Goal: Information Seeking & Learning: Learn about a topic

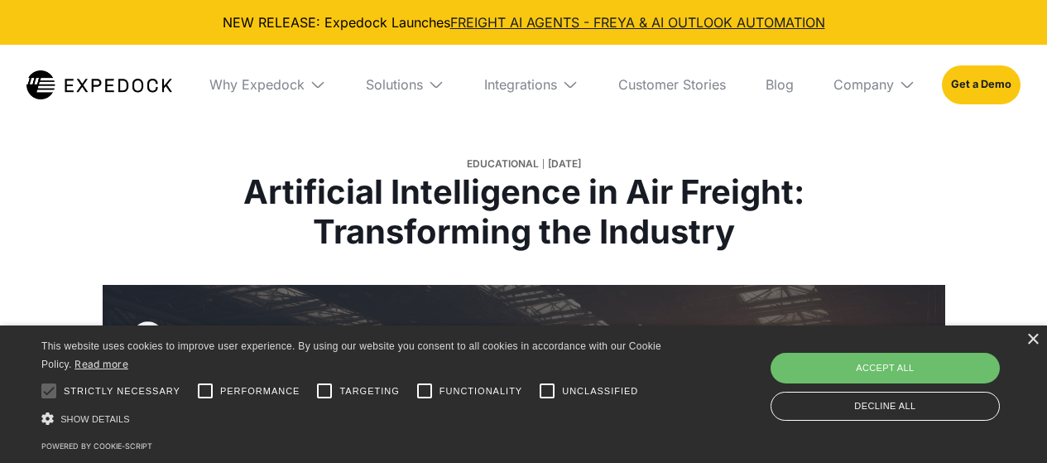
select select
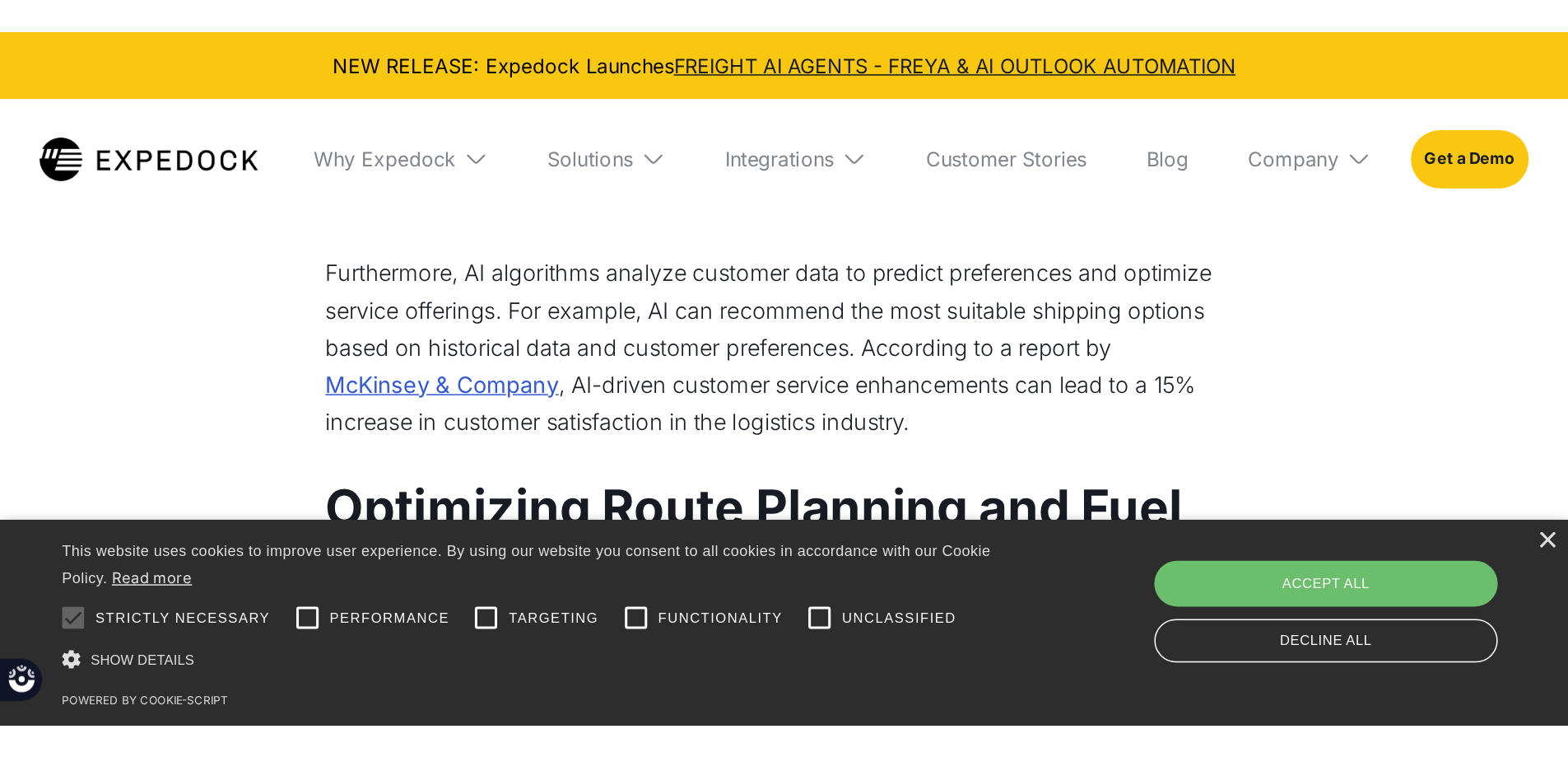
scroll to position [1682, 0]
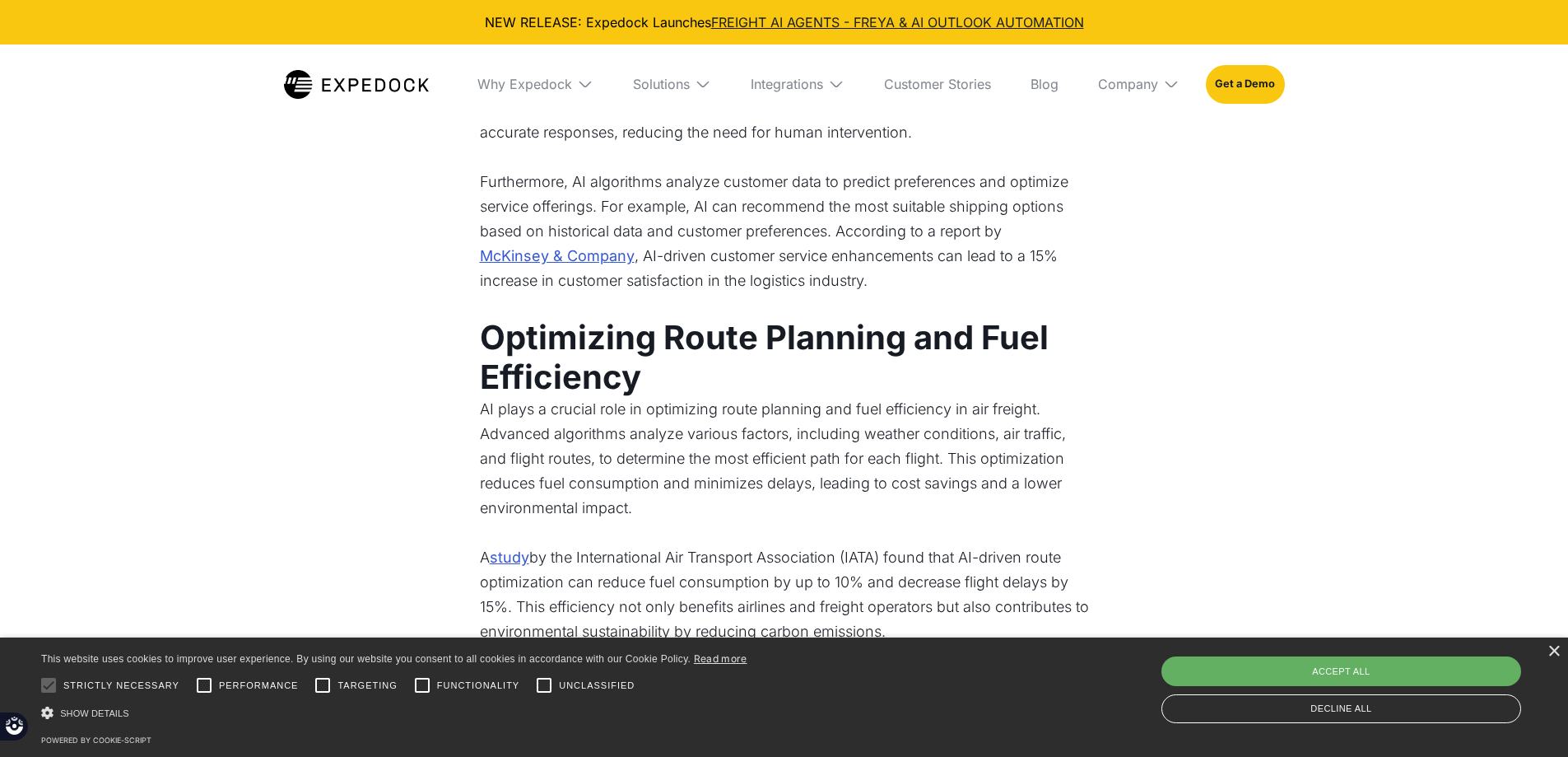
click at [1040, 460] on div "Accept all" at bounding box center [1341, 671] width 360 height 30
checkbox input "true"
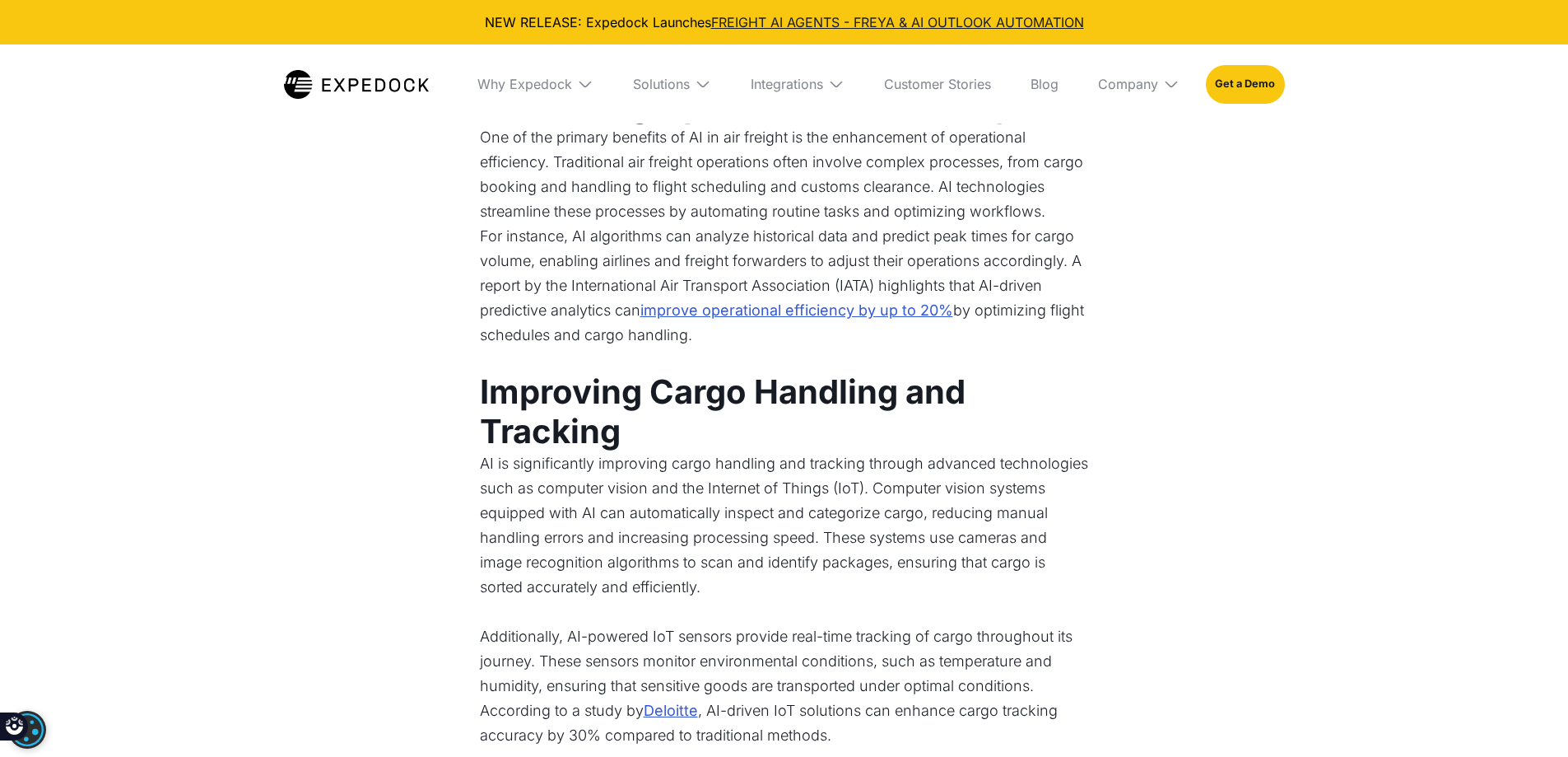
scroll to position [741, 0]
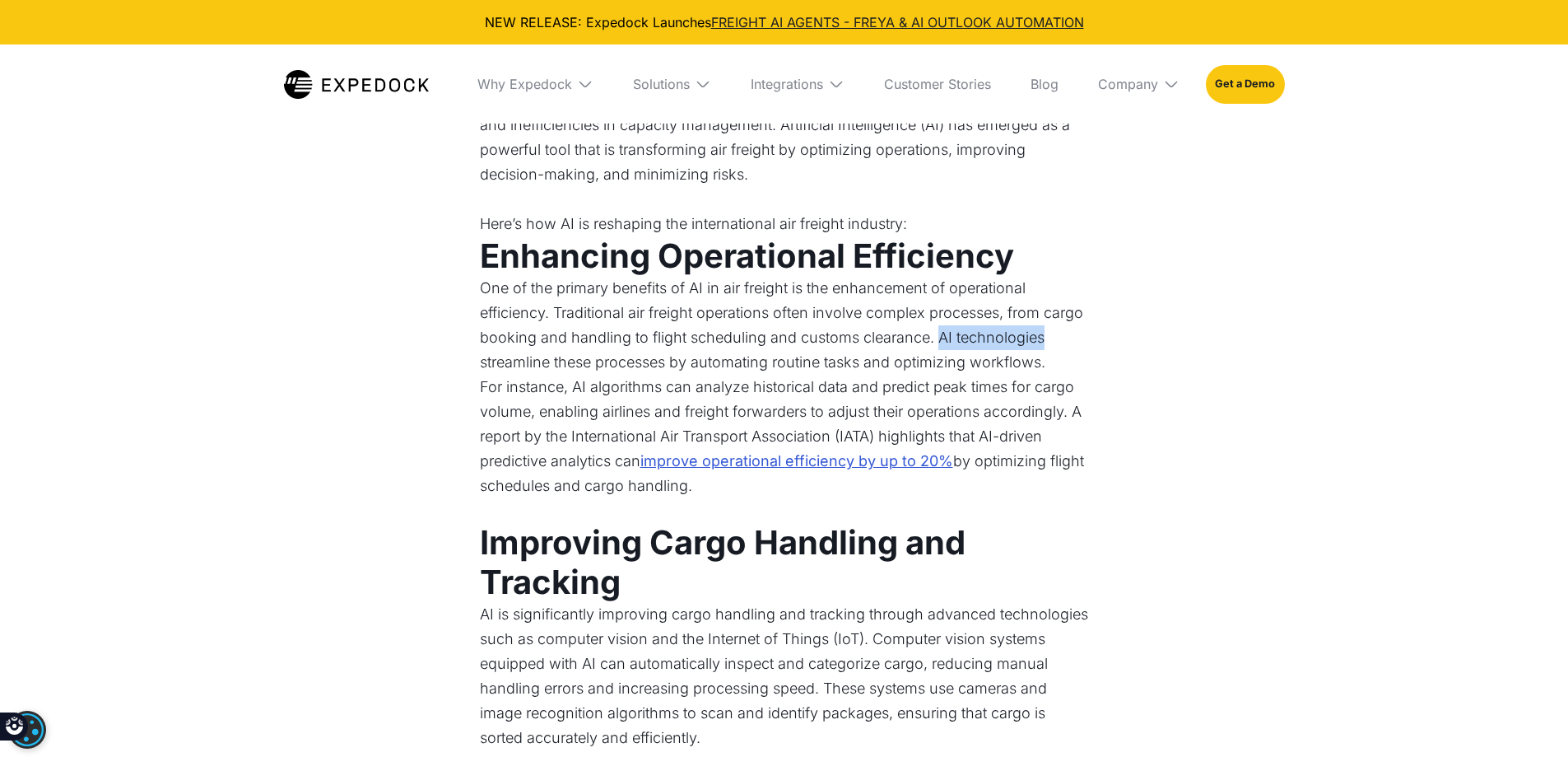
drag, startPoint x: 936, startPoint y: 337, endPoint x: 1049, endPoint y: 343, distance: 113.2
click at [1040, 343] on p "One of the primary benefits of AI in air freight is the enhancement of operatio…" at bounding box center [784, 324] width 610 height 98
click at [725, 332] on p "One of the primary benefits of AI in air freight is the enhancement of operatio…" at bounding box center [784, 324] width 610 height 98
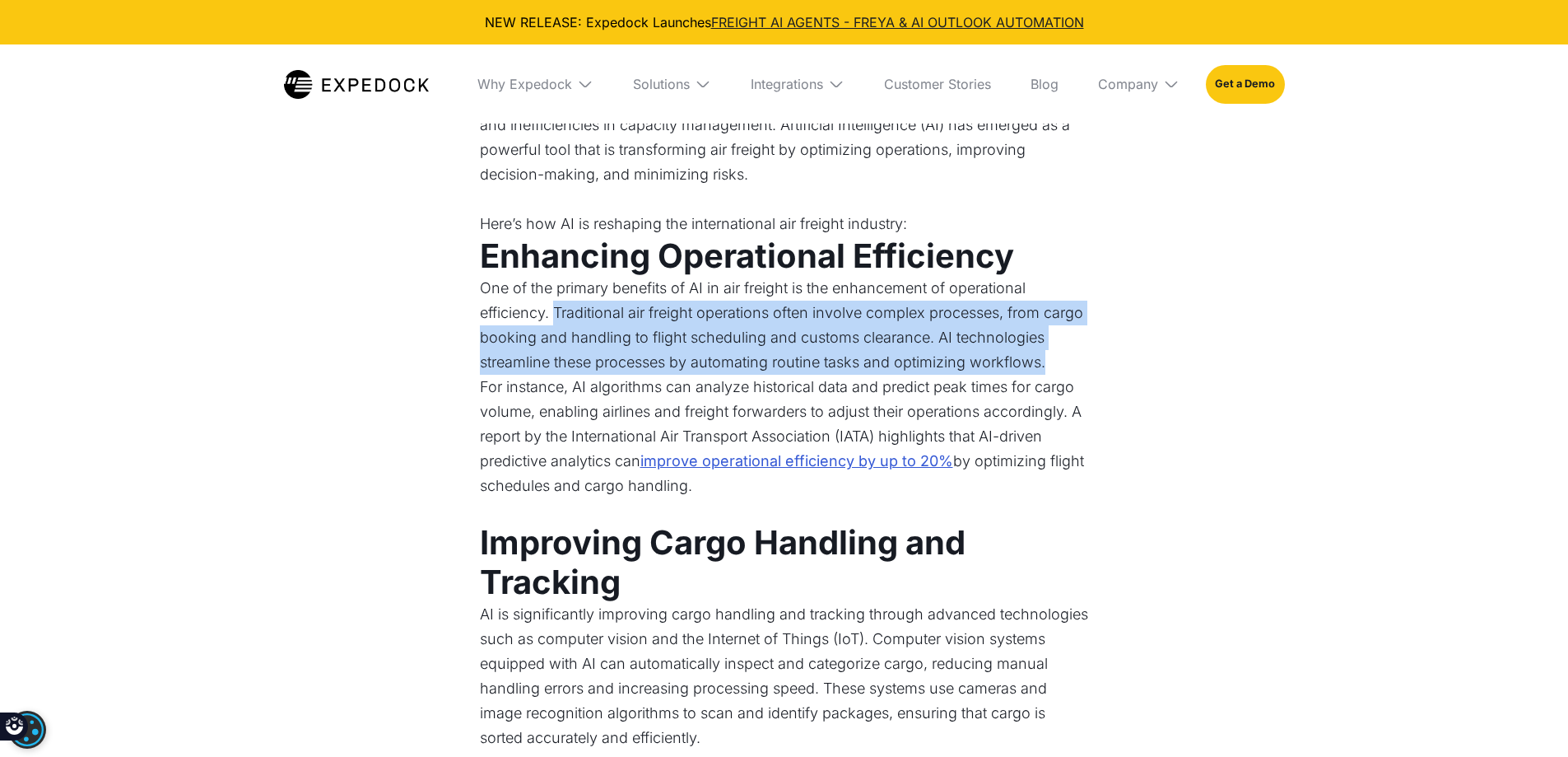
drag, startPoint x: 557, startPoint y: 307, endPoint x: 1067, endPoint y: 356, distance: 512.3
click at [1040, 356] on p "One of the primary benefits of AI in air freight is the enhancement of operatio…" at bounding box center [784, 324] width 610 height 98
copy p "Traditional air freight operations often involve complex processes, from cargo …"
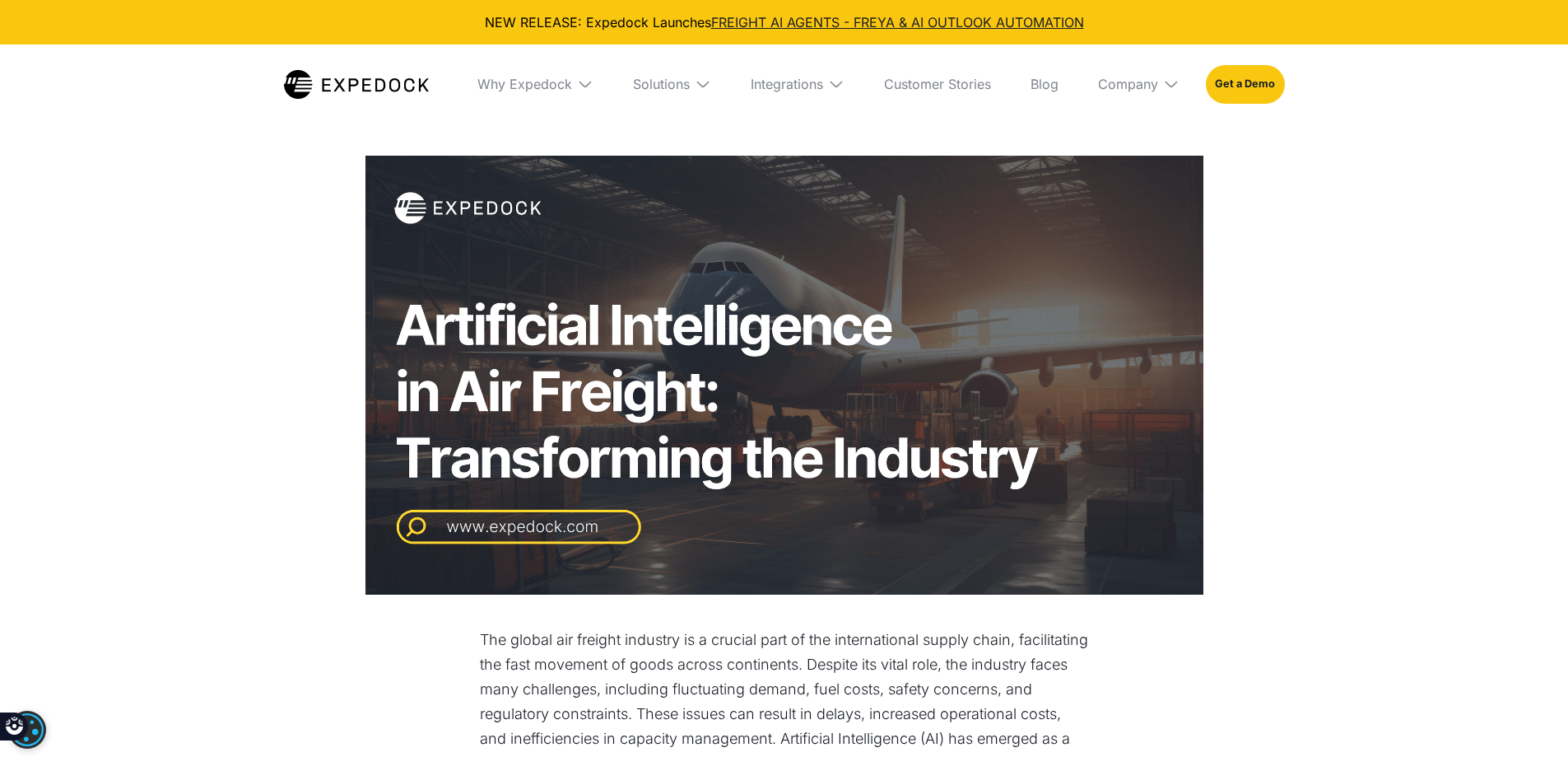
scroll to position [0, 0]
